Goal: Check status: Check status

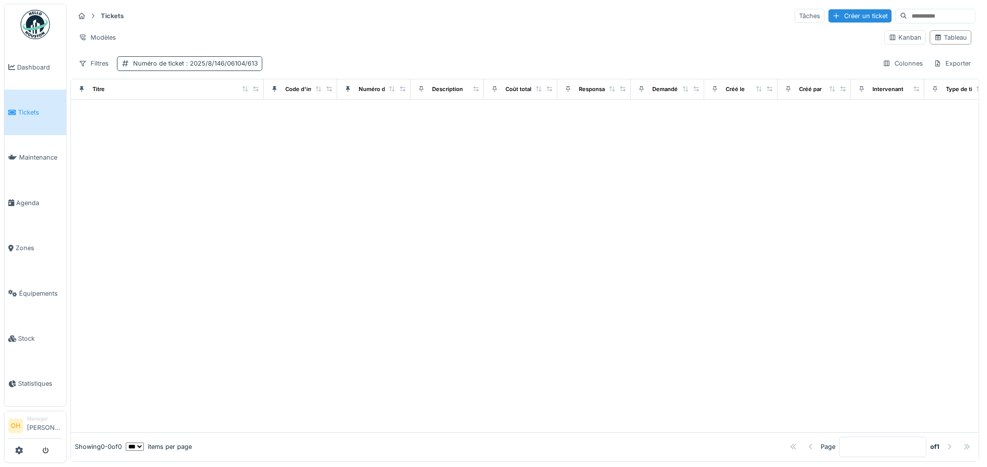
click at [227, 67] on span ": 2025/8/146/06104/613" at bounding box center [221, 63] width 74 height 7
click at [247, 116] on div at bounding box center [246, 112] width 8 height 9
click at [188, 116] on label "Numéro de ticket" at bounding box center [159, 113] width 68 height 12
click at [188, 116] on ticket_U2Nzc "Numéro de ticket" at bounding box center [189, 113] width 136 height 21
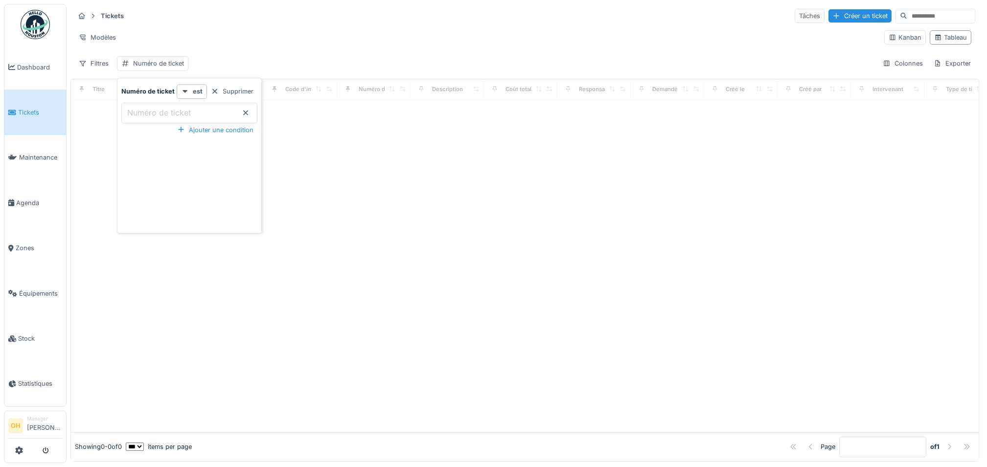
paste ticket_U2Nzc "**********"
type ticket_U2Nzc "**********"
click at [295, 40] on div "Modèles" at bounding box center [475, 37] width 802 height 14
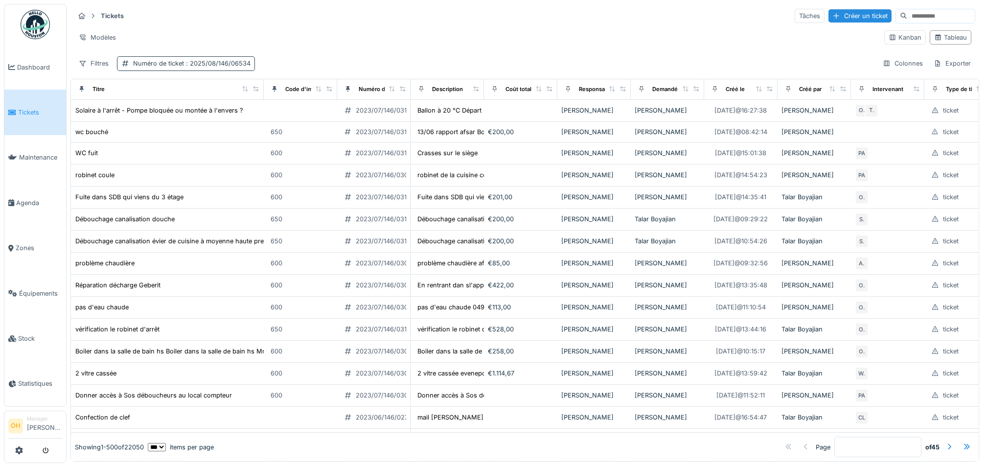
click at [228, 67] on span ": 2025/08/146/06534" at bounding box center [217, 63] width 67 height 7
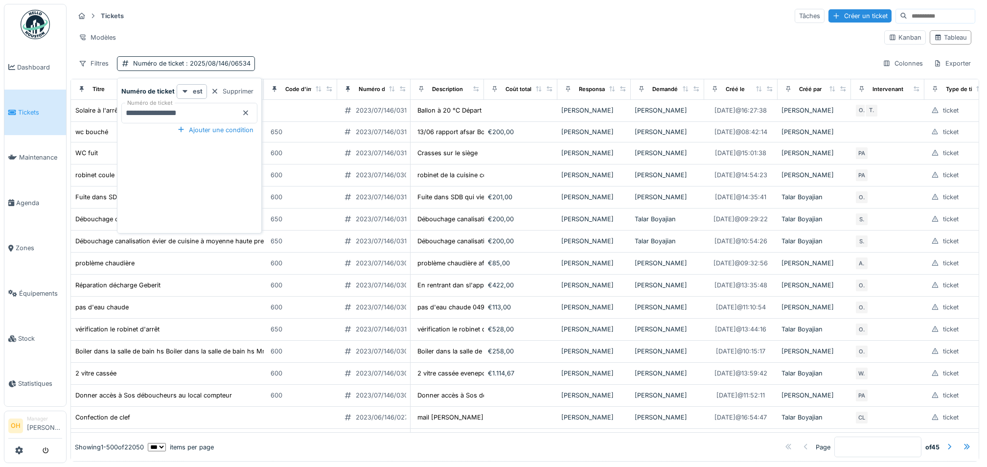
click at [206, 113] on ticket_Y4MzU "**********" at bounding box center [189, 113] width 136 height 21
click at [200, 130] on div "Ajouter une condition" at bounding box center [215, 129] width 84 height 13
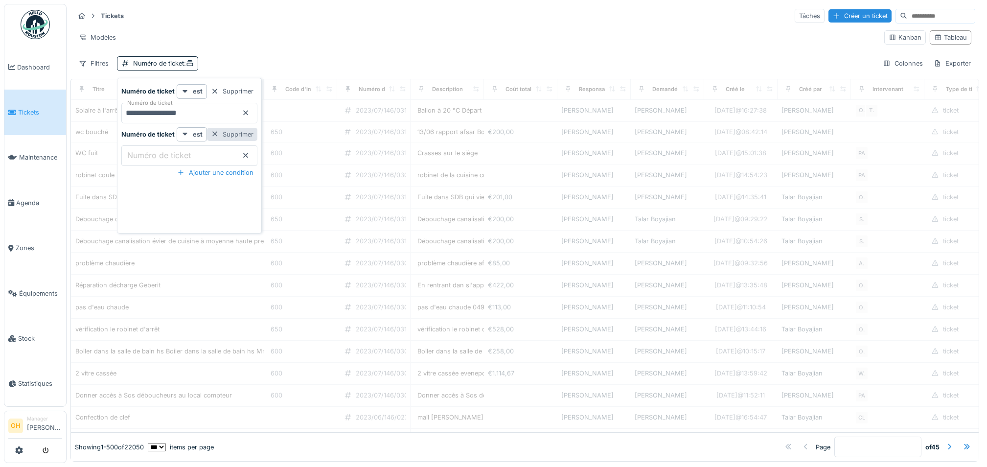
click at [239, 131] on div "Supprimer" at bounding box center [232, 134] width 50 height 13
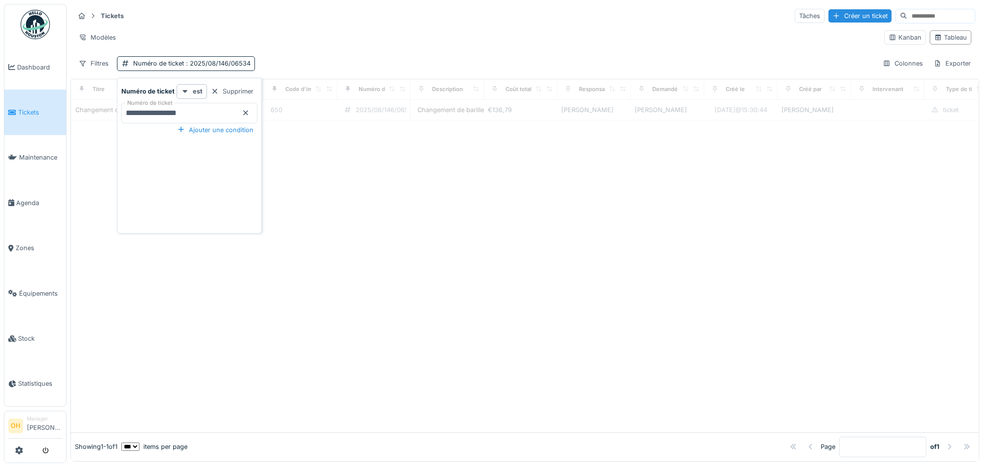
click at [280, 37] on div "Modèles" at bounding box center [475, 37] width 802 height 14
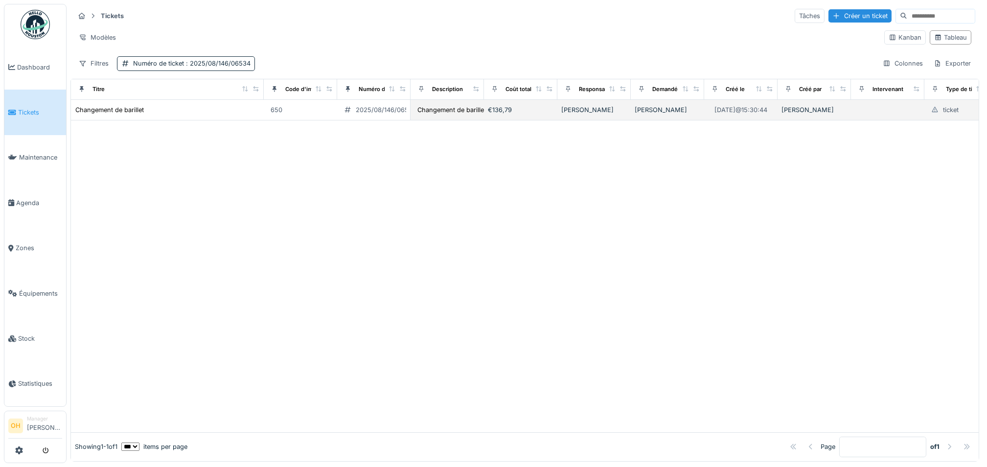
click at [99, 104] on td "Changement de barillet" at bounding box center [167, 110] width 193 height 21
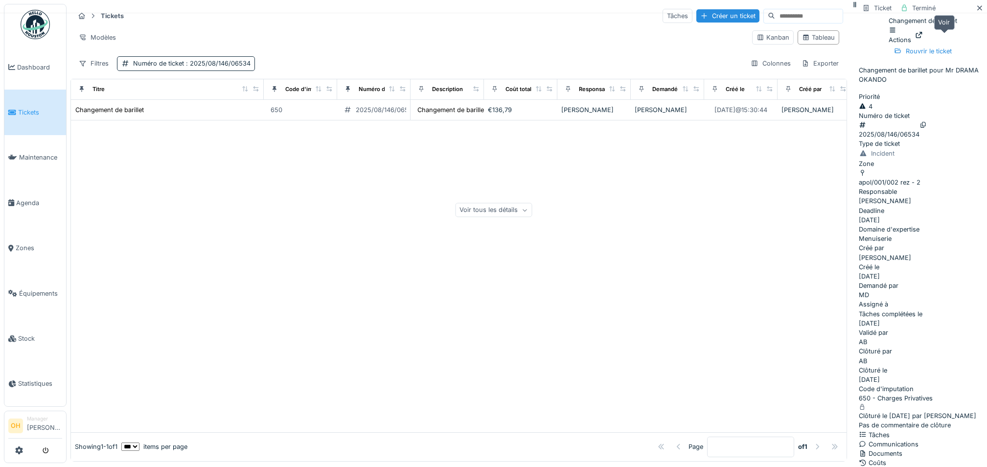
click at [923, 39] on div at bounding box center [919, 34] width 8 height 9
click at [470, 225] on div at bounding box center [458, 276] width 775 height 312
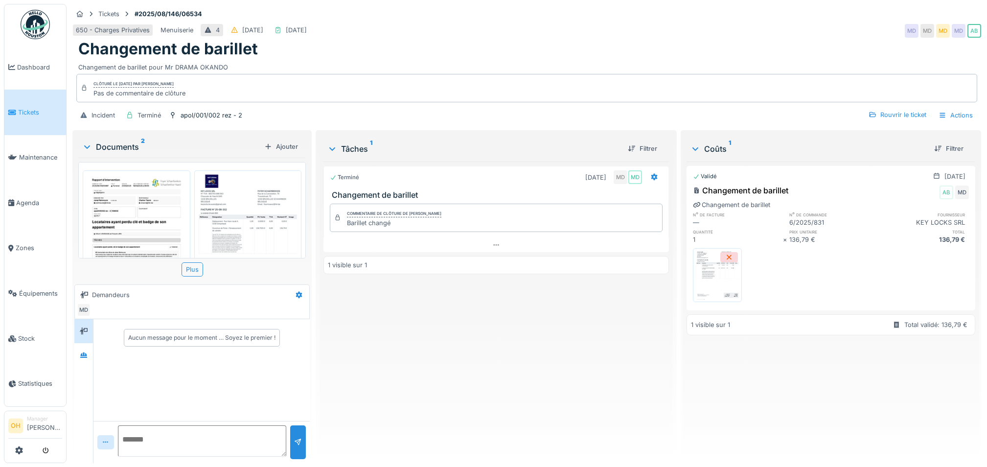
click at [241, 214] on img at bounding box center [248, 245] width 103 height 145
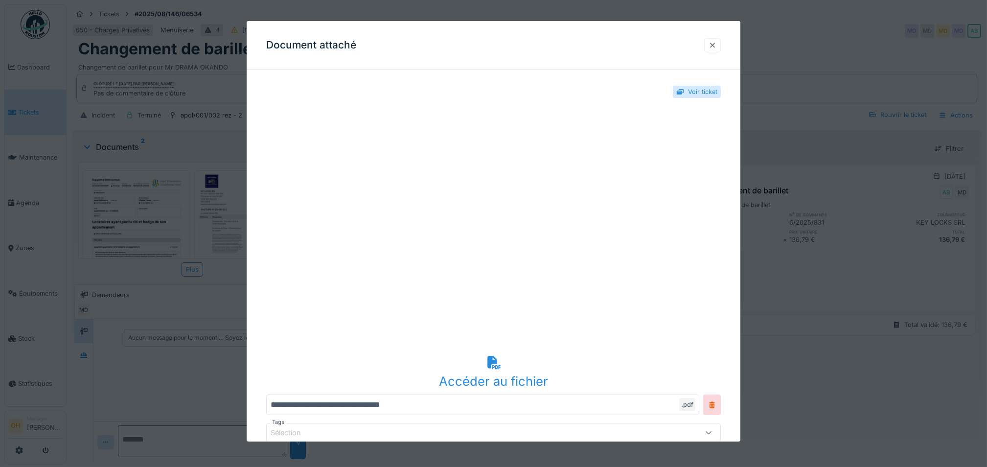
click at [716, 42] on div at bounding box center [712, 45] width 8 height 9
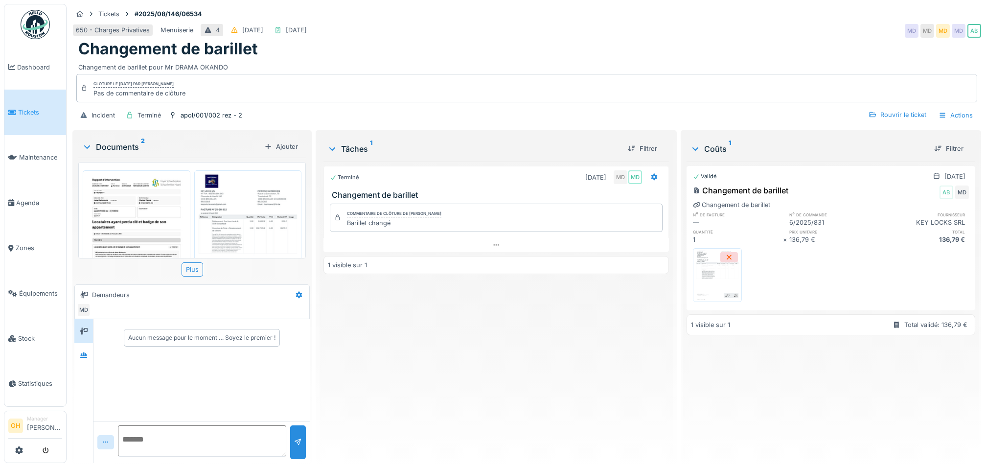
click at [222, 231] on img at bounding box center [248, 245] width 103 height 145
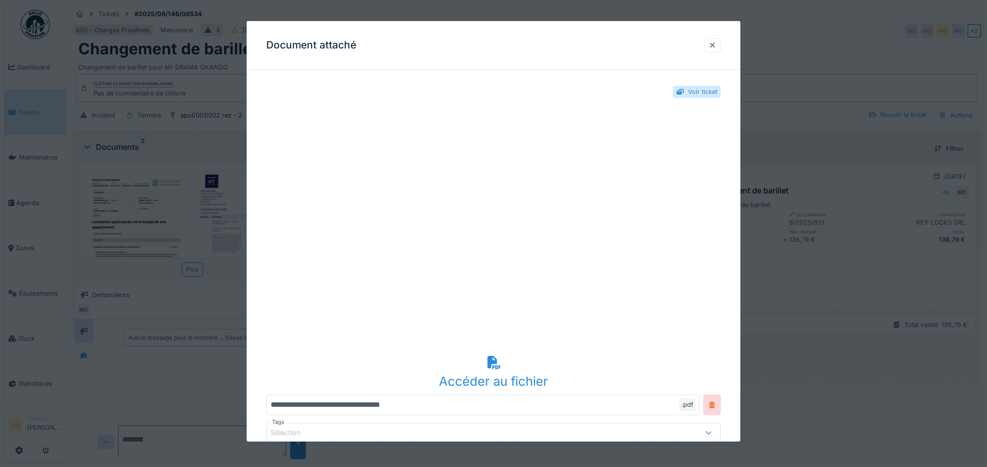
click at [497, 366] on icon at bounding box center [493, 362] width 13 height 13
click at [716, 45] on div at bounding box center [712, 45] width 8 height 9
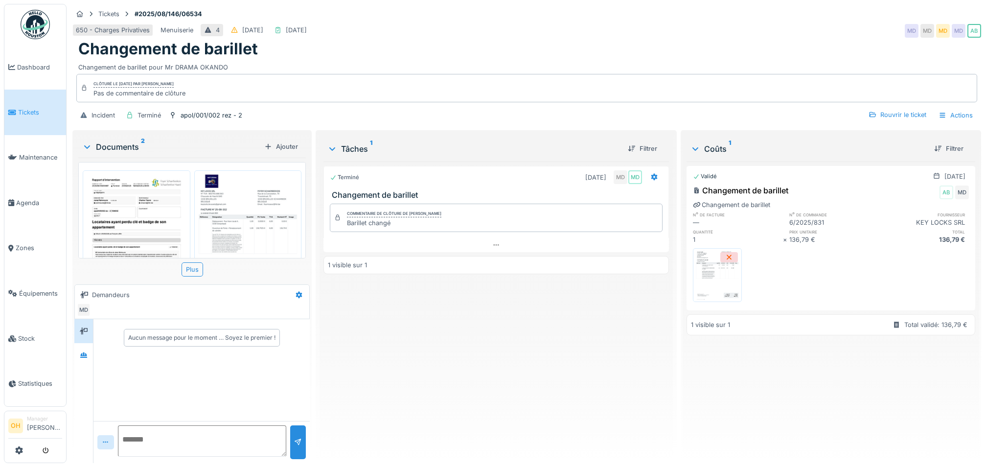
click at [114, 216] on img at bounding box center [136, 245] width 103 height 145
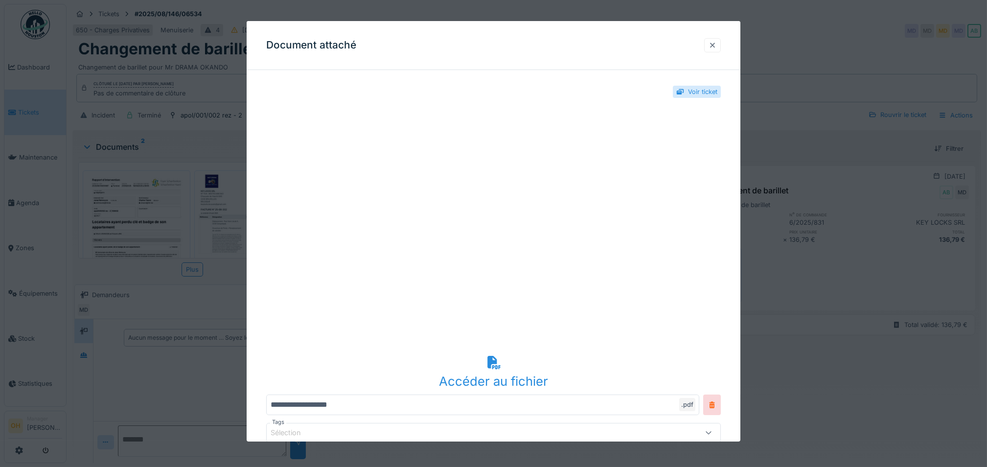
click at [721, 48] on div at bounding box center [712, 45] width 17 height 14
